Goal: Check status: Check status

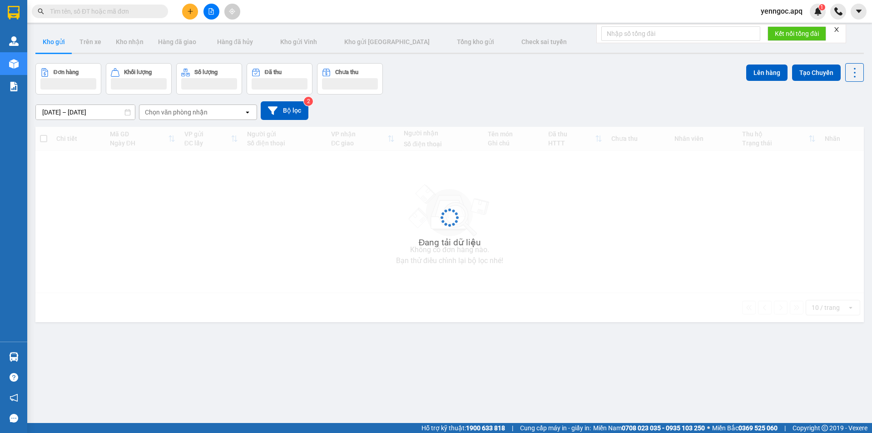
click at [116, 14] on input "text" at bounding box center [103, 11] width 107 height 10
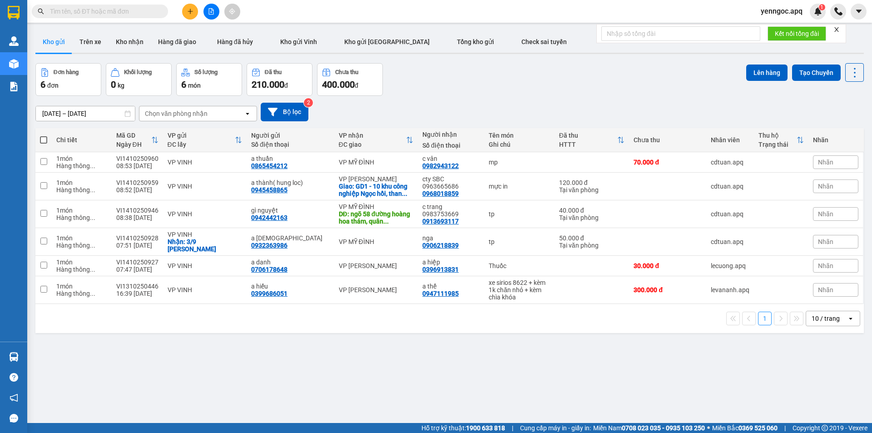
paste input "0387891458"
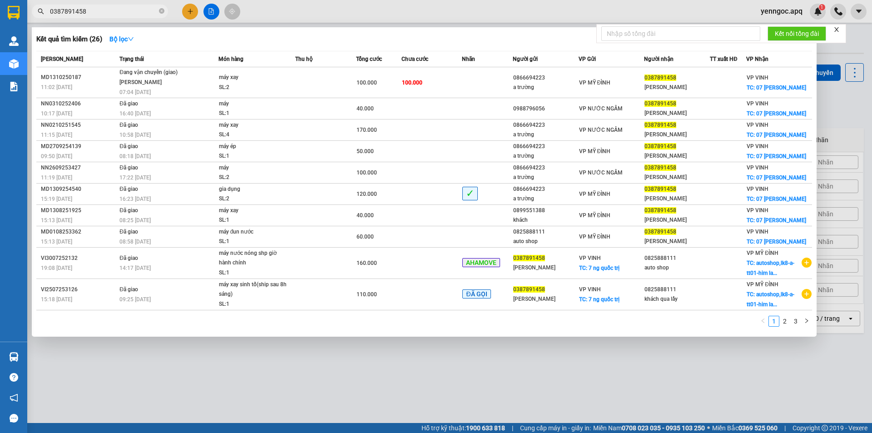
type input "0387891458"
click at [162, 10] on icon "close-circle" at bounding box center [161, 10] width 5 height 5
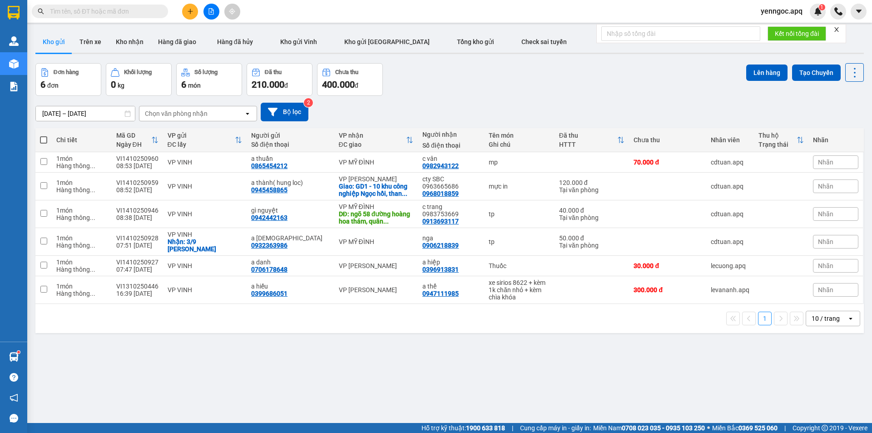
paste input "0911178910"
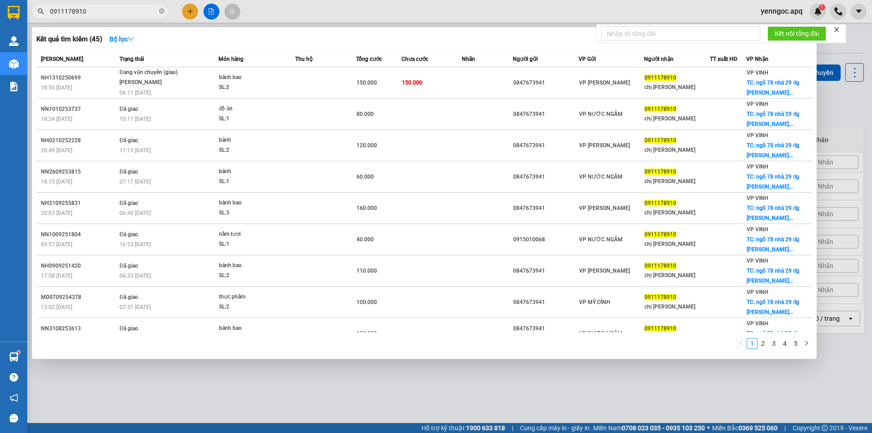
type input "0911178910"
